Goal: Task Accomplishment & Management: Manage account settings

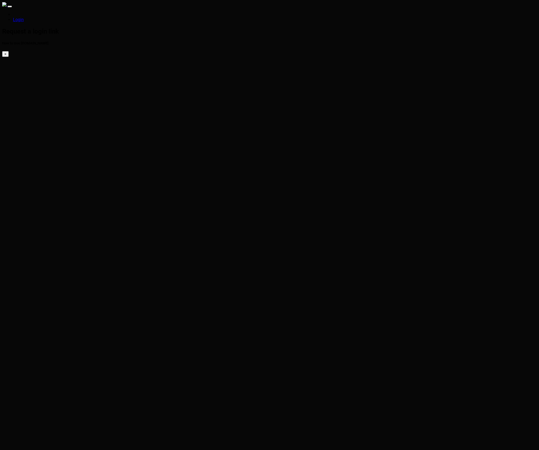
type input "eric@conlan.io"
click at [198, 152] on html "Login Check your e-mail now. How to Use SparkTrade.io × Check your email for a …" at bounding box center [269, 245] width 539 height 491
click at [6, 6] on img at bounding box center [4, 4] width 4 height 4
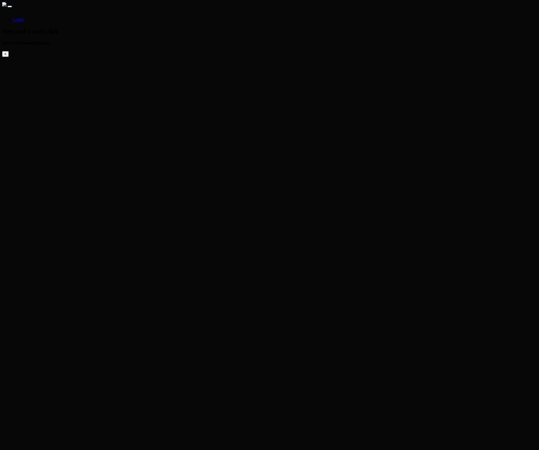
click at [180, 172] on html "Login Request a login link How to Use [DOMAIN_NAME] × Enter your email to recei…" at bounding box center [269, 250] width 539 height 501
click at [249, 141] on html "Login Request a login link How to Use SparkTrade.io × Enter your email to recei…" at bounding box center [269, 250] width 539 height 501
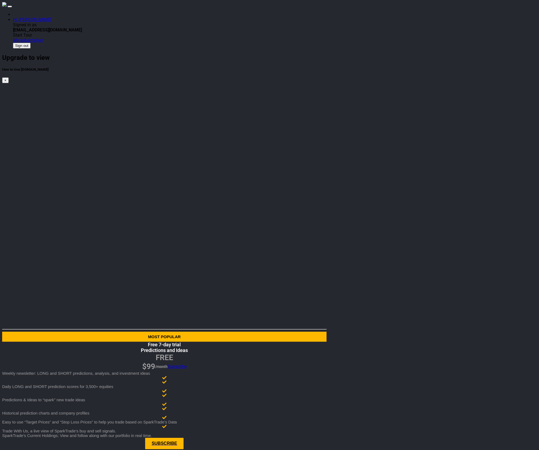
click at [51, 17] on link "Hi, [PERSON_NAME]" at bounding box center [32, 19] width 38 height 5
click at [31, 48] on button "Sign out" at bounding box center [22, 46] width 18 height 6
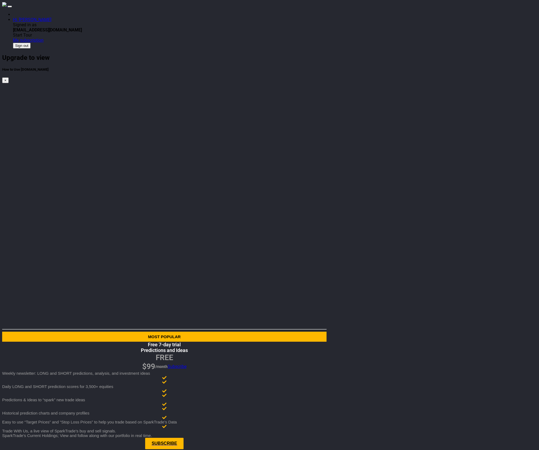
click at [82, 285] on html "Hi, [PERSON_NAME] Signed in as [EMAIL_ADDRESS][DOMAIN_NAME] Start Tour My subsc…" at bounding box center [269, 228] width 539 height 456
click at [96, 250] on html "Hi, [PERSON_NAME] Signed in as [EMAIL_ADDRESS][DOMAIN_NAME] Start Tour My subsc…" at bounding box center [269, 228] width 539 height 456
click at [51, 17] on link "Hi, [PERSON_NAME]" at bounding box center [32, 19] width 38 height 5
click at [31, 48] on button "Sign out" at bounding box center [22, 46] width 18 height 6
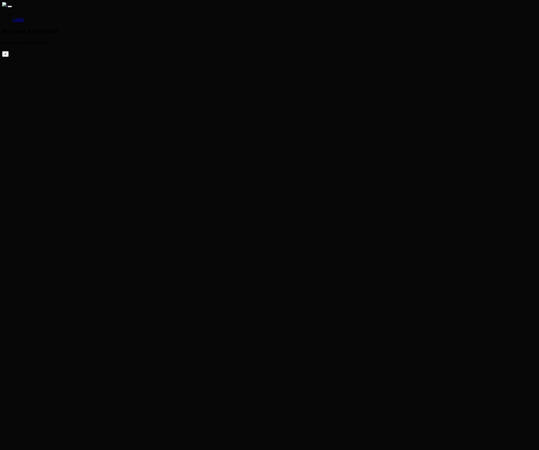
type input "[PERSON_NAME][EMAIL_ADDRESS][PERSON_NAME][DOMAIN_NAME]"
